Goal: Task Accomplishment & Management: Use online tool/utility

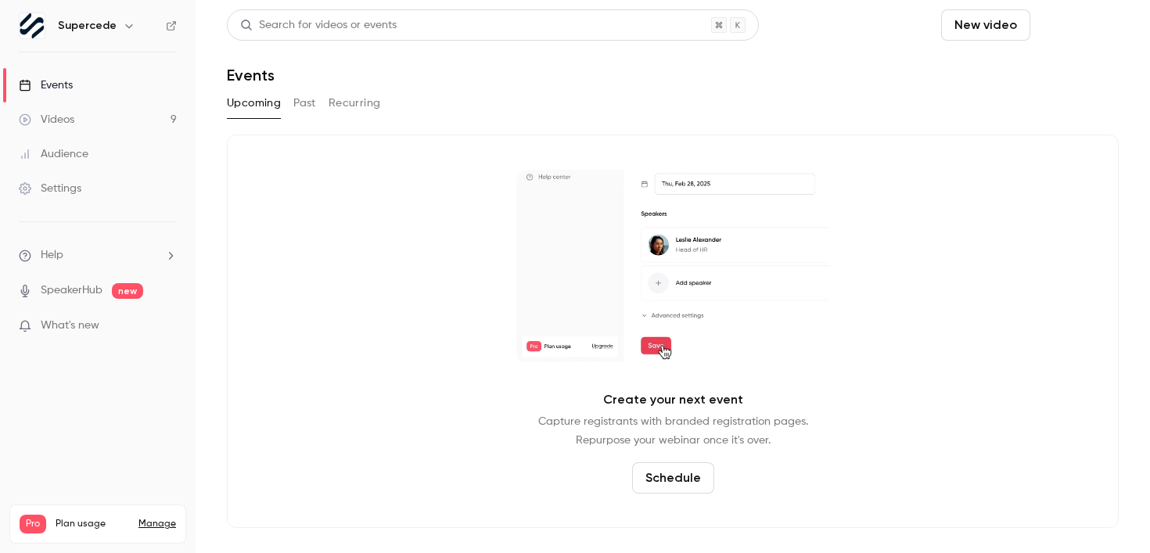
click at [1106, 26] on button "Schedule" at bounding box center [1078, 24] width 82 height 31
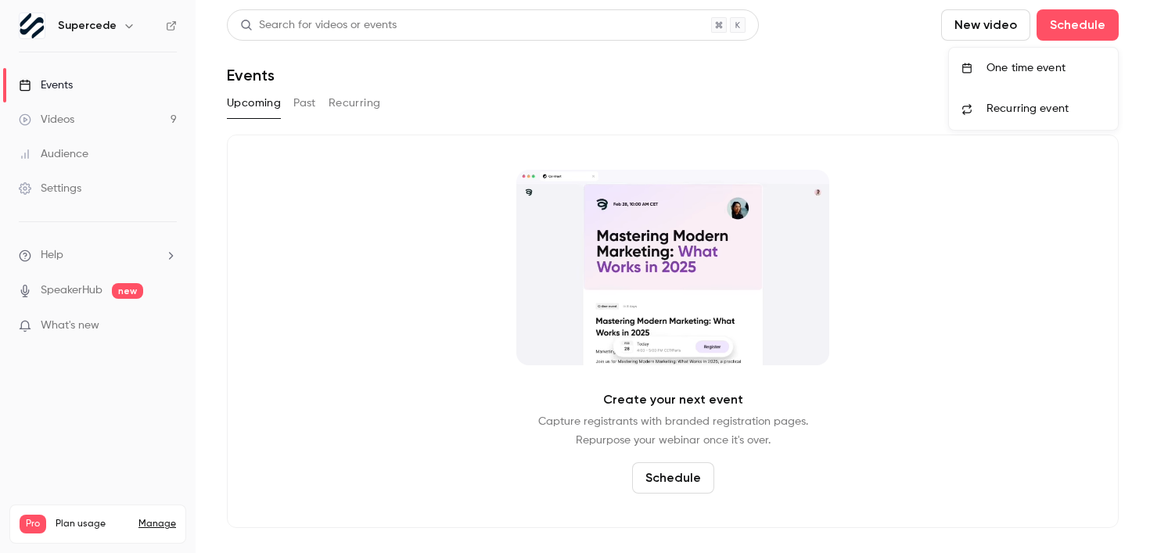
click at [1037, 70] on div "One time event" at bounding box center [1046, 68] width 119 height 16
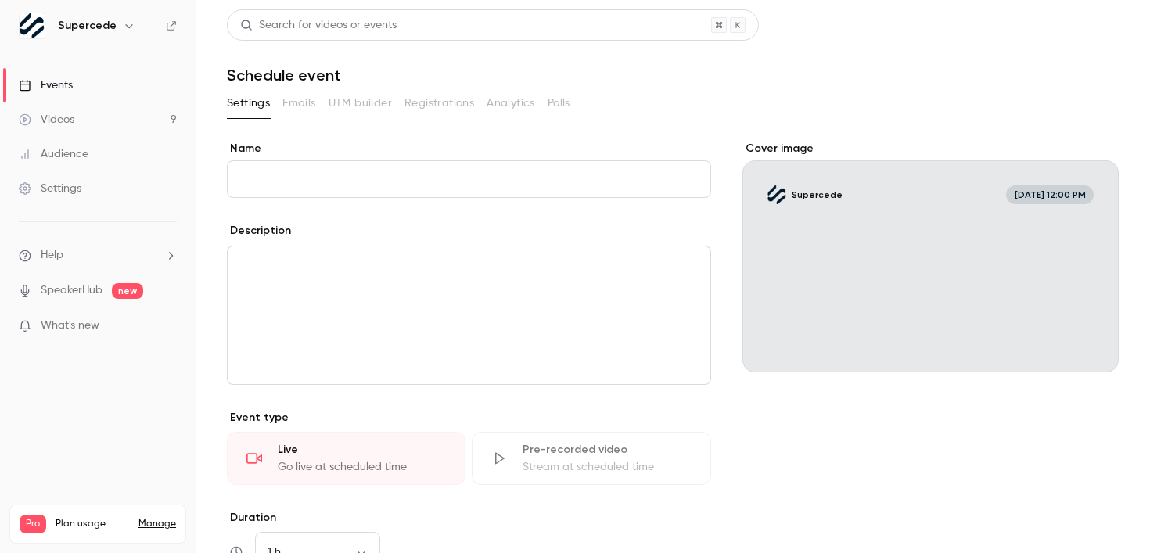
click at [62, 286] on link "SpeakerHub" at bounding box center [72, 290] width 62 height 16
